Goal: Information Seeking & Learning: Learn about a topic

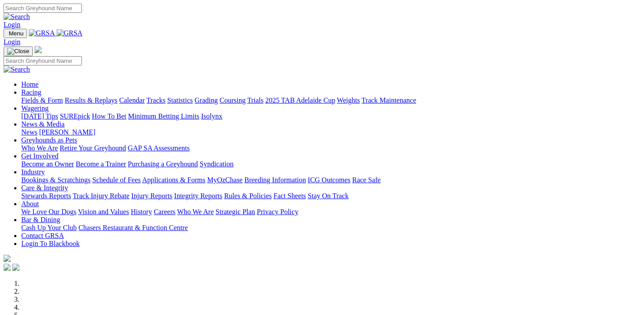
scroll to position [331, 0]
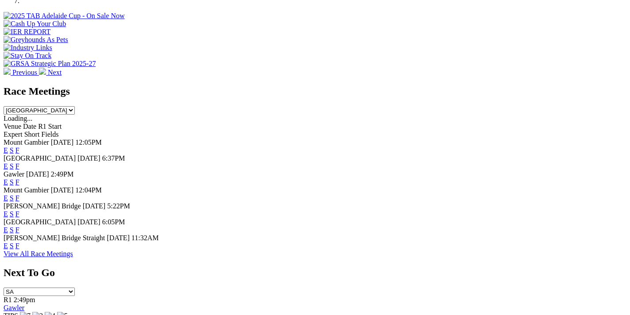
click at [19, 242] on link "F" at bounding box center [17, 246] width 4 height 8
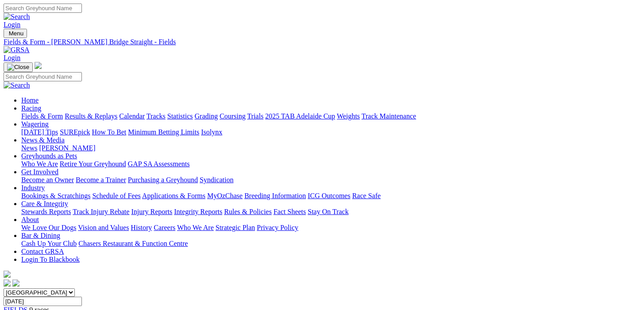
scroll to position [93, 0]
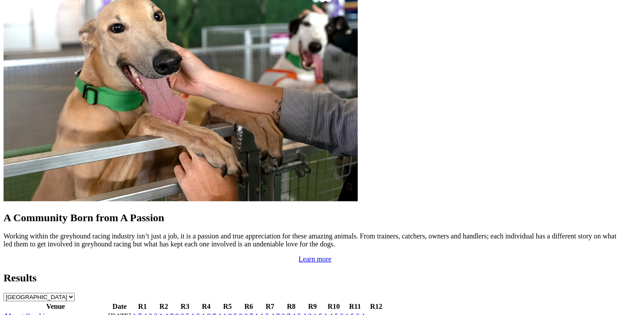
scroll to position [806, 0]
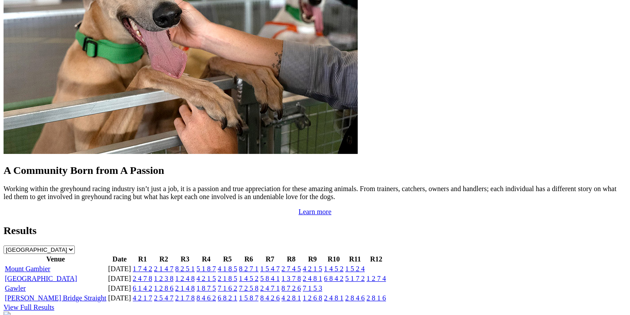
click at [60, 275] on link "[GEOGRAPHIC_DATA]" at bounding box center [41, 279] width 72 height 8
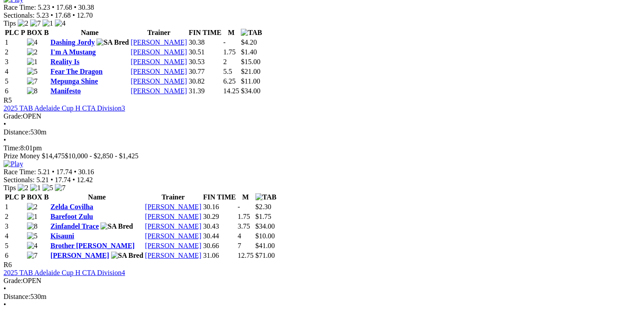
scroll to position [1163, 0]
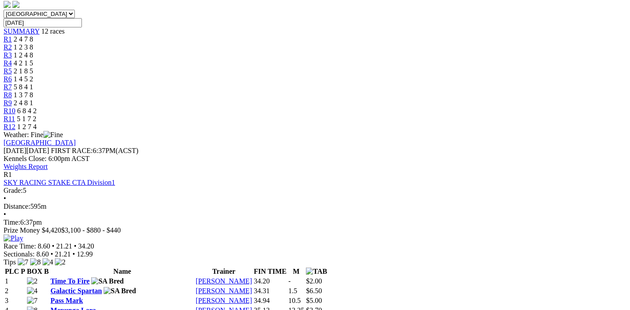
scroll to position [419, 0]
